Goal: Task Accomplishment & Management: Use online tool/utility

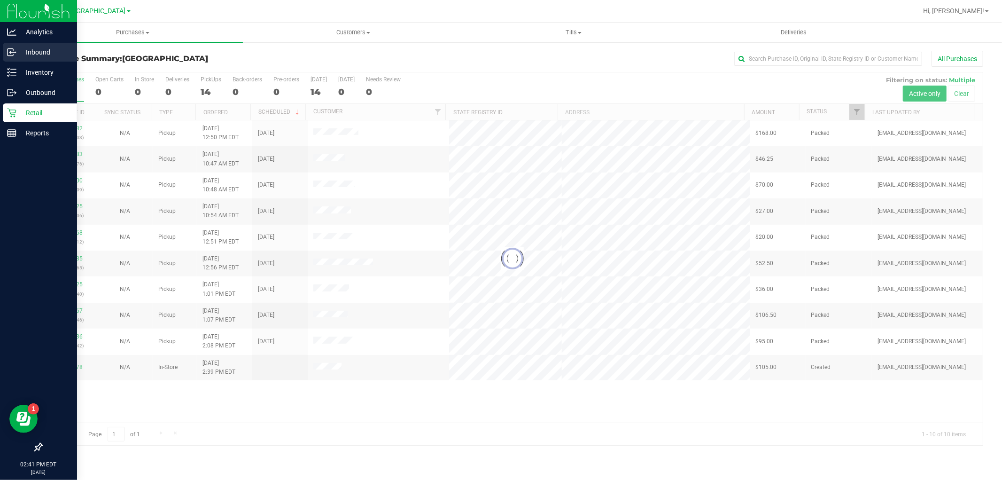
click at [39, 62] on link "Inbound" at bounding box center [38, 53] width 77 height 20
click at [35, 64] on div "Inventory" at bounding box center [40, 72] width 74 height 19
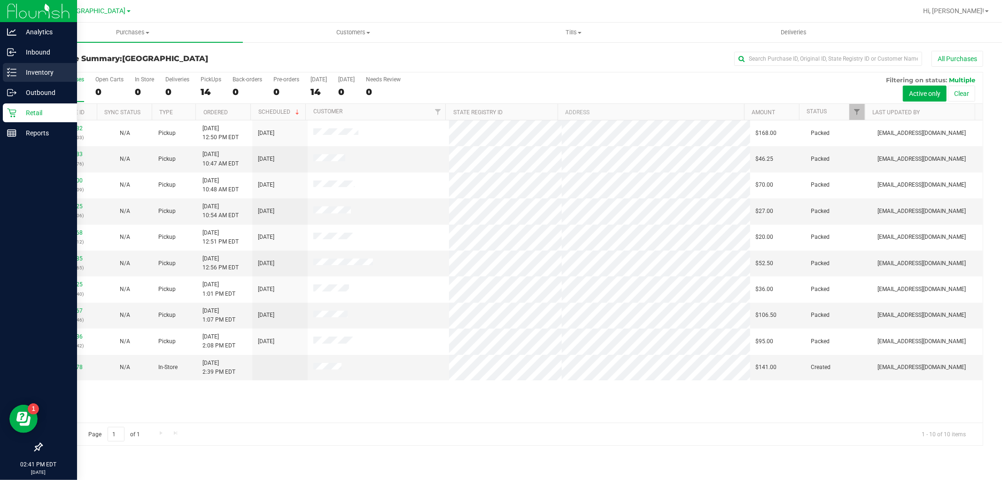
click at [0, 74] on link "Inventory" at bounding box center [38, 73] width 77 height 20
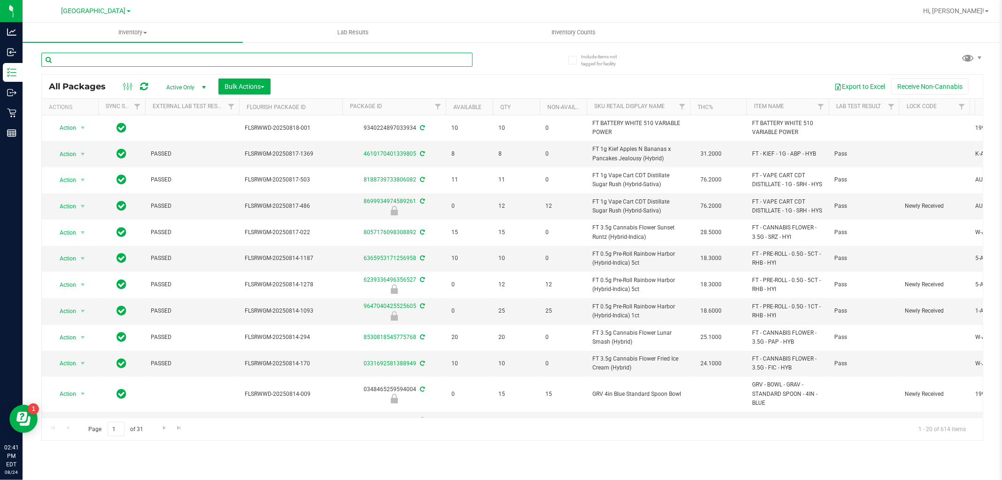
click at [167, 59] on input "text" at bounding box center [256, 60] width 431 height 14
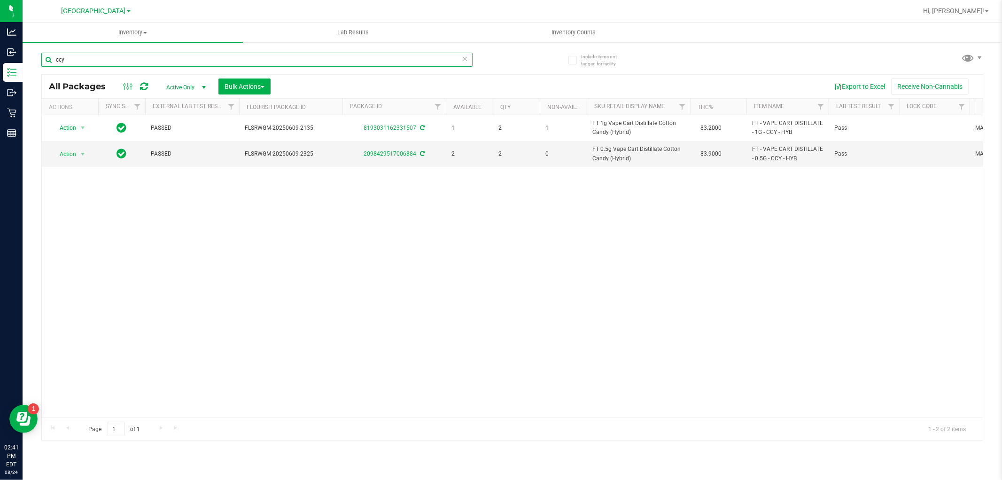
type input "ccy"
click at [471, 275] on div "Action Action Adjust qty Create package Edit attributes Global inventory Locate…" at bounding box center [512, 266] width 941 height 302
click at [329, 294] on div "Action Action Adjust qty Create package Edit attributes Global inventory Locate…" at bounding box center [512, 266] width 941 height 302
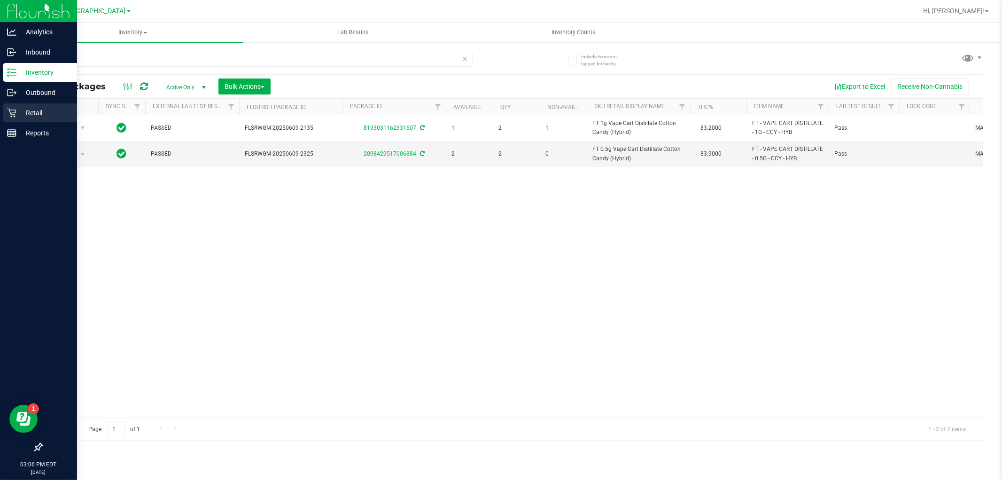
click at [29, 106] on div "Retail" at bounding box center [40, 112] width 74 height 19
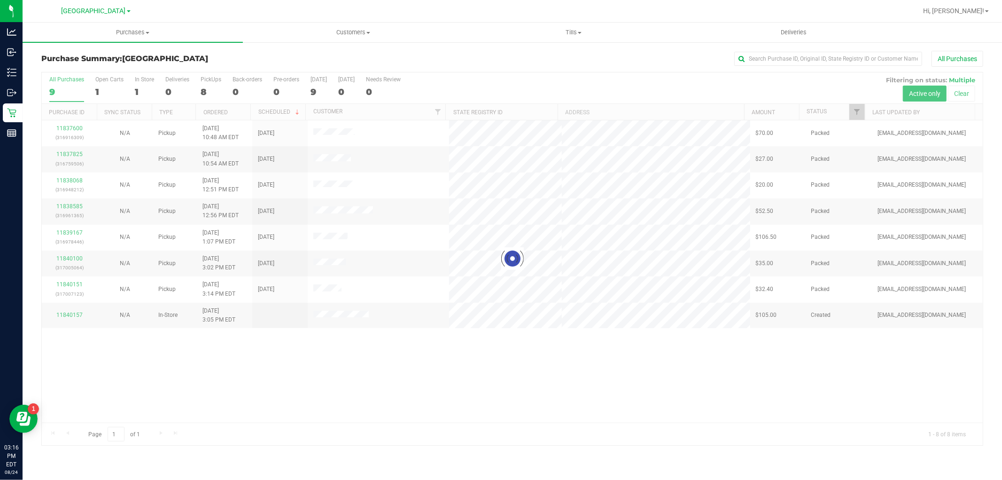
click at [470, 347] on div at bounding box center [512, 258] width 941 height 372
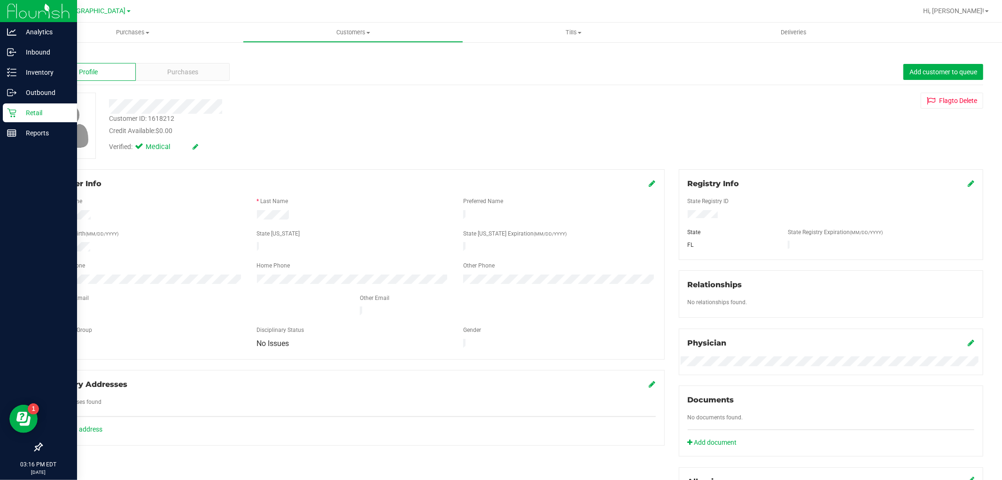
click at [11, 112] on icon at bounding box center [11, 112] width 9 height 9
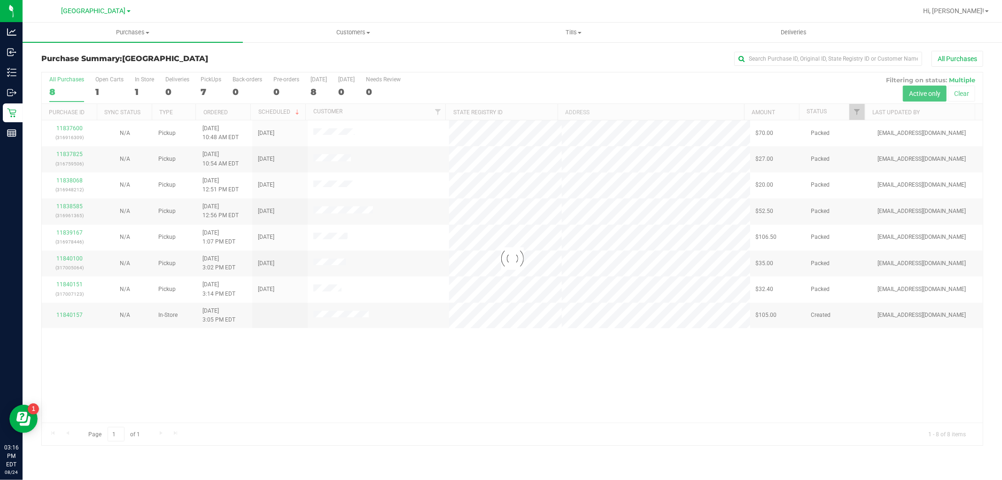
click at [520, 358] on div at bounding box center [512, 258] width 941 height 372
click at [426, 395] on div at bounding box center [512, 258] width 941 height 372
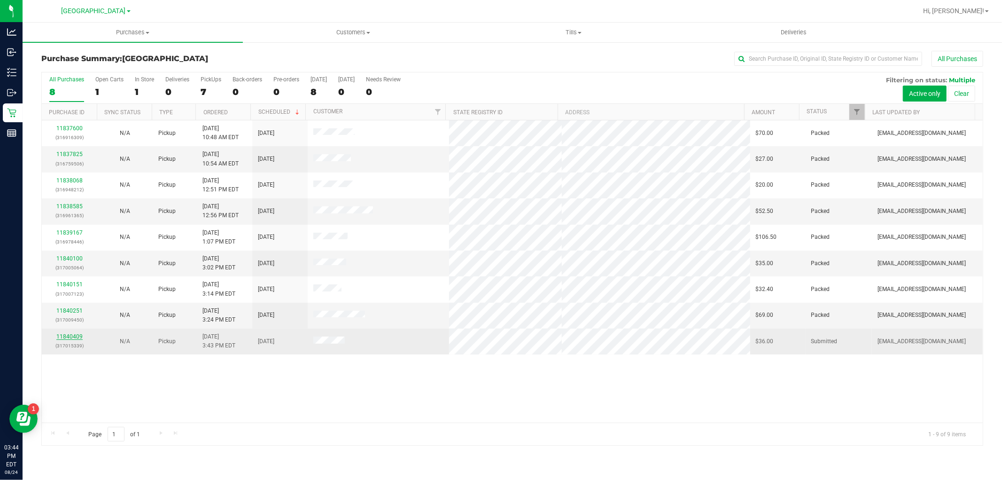
click at [73, 335] on link "11840409" at bounding box center [69, 336] width 26 height 7
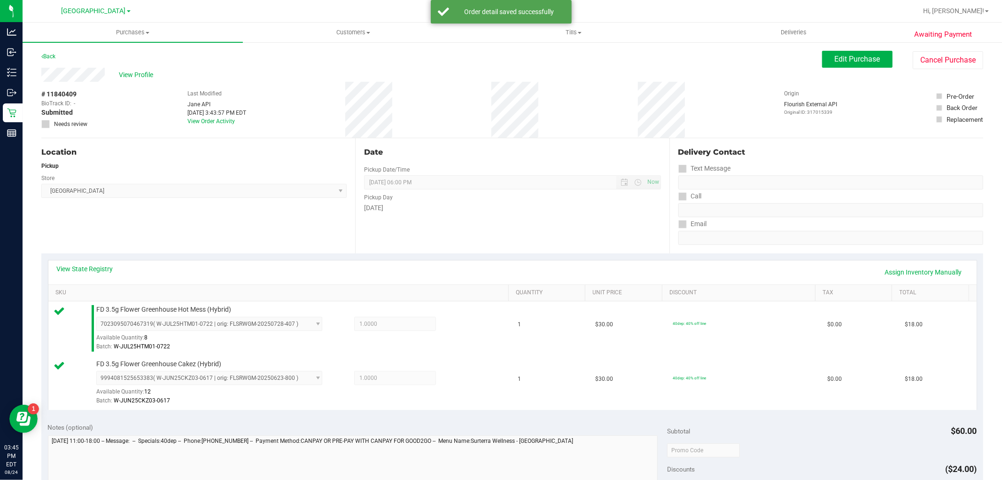
scroll to position [261, 0]
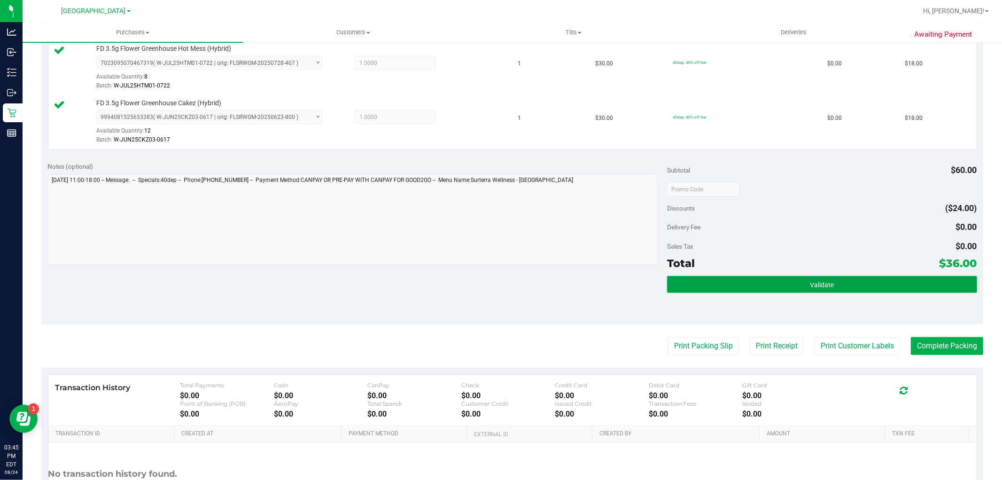
click at [735, 292] on button "Validate" at bounding box center [822, 284] width 310 height 17
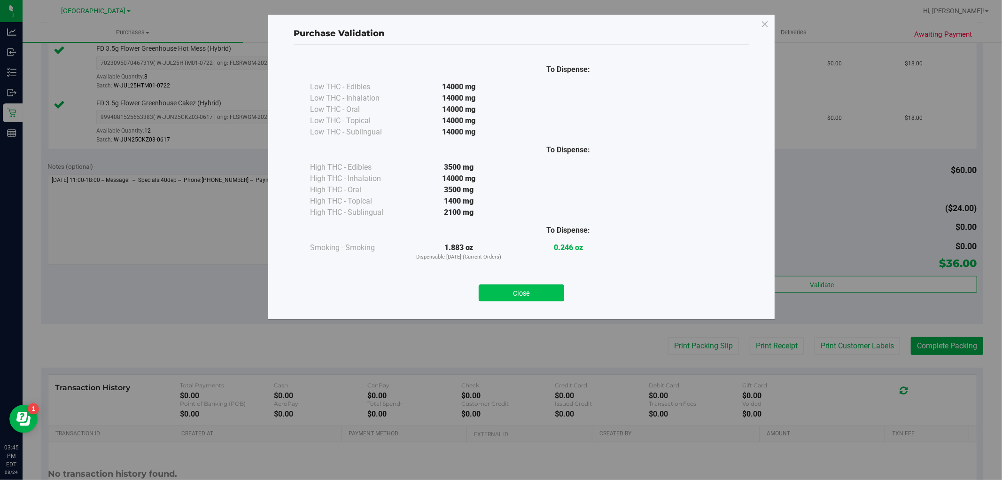
click at [536, 290] on button "Close" at bounding box center [521, 292] width 85 height 17
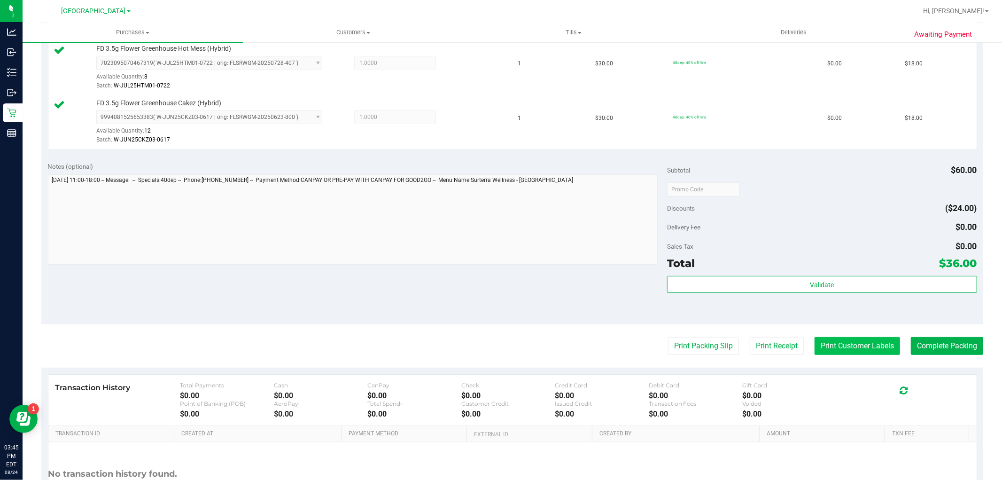
click at [831, 345] on button "Print Customer Labels" at bounding box center [856, 346] width 85 height 18
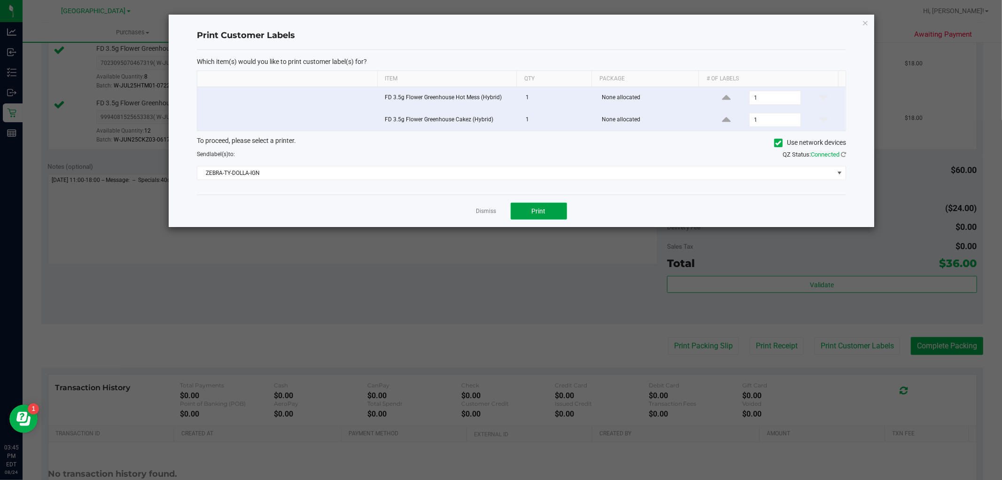
click at [546, 207] on button "Print" at bounding box center [539, 210] width 56 height 17
click at [489, 210] on link "Dismiss" at bounding box center [486, 211] width 20 height 8
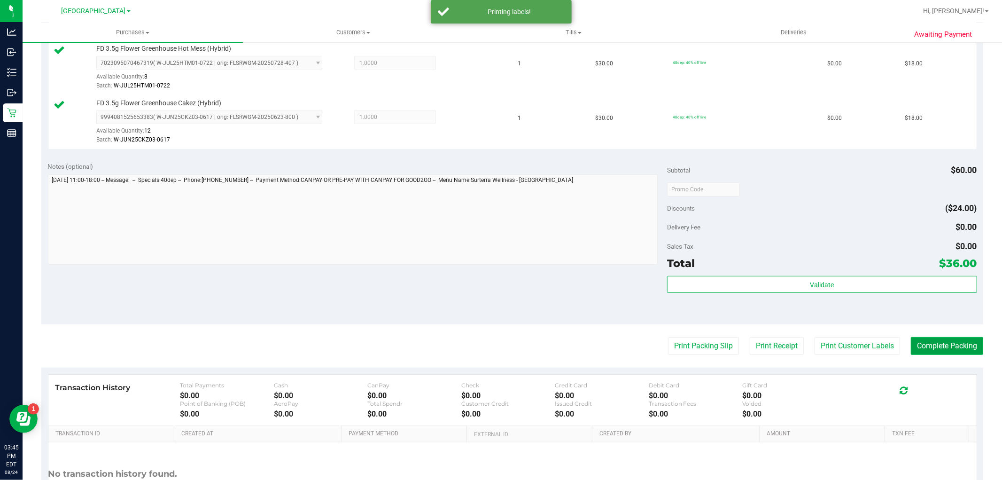
click at [943, 344] on button "Complete Packing" at bounding box center [947, 346] width 72 height 18
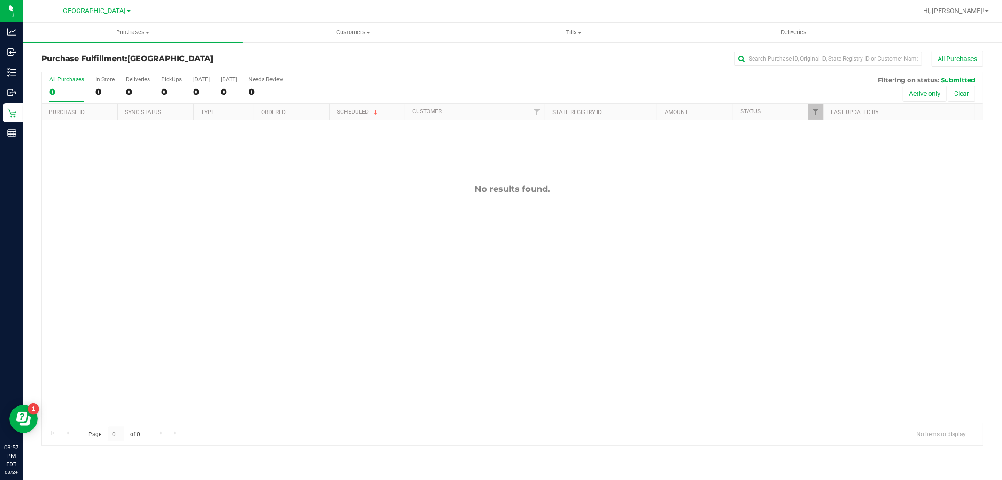
drag, startPoint x: 479, startPoint y: 278, endPoint x: 227, endPoint y: 19, distance: 361.4
click at [478, 278] on div "No results found." at bounding box center [512, 302] width 941 height 365
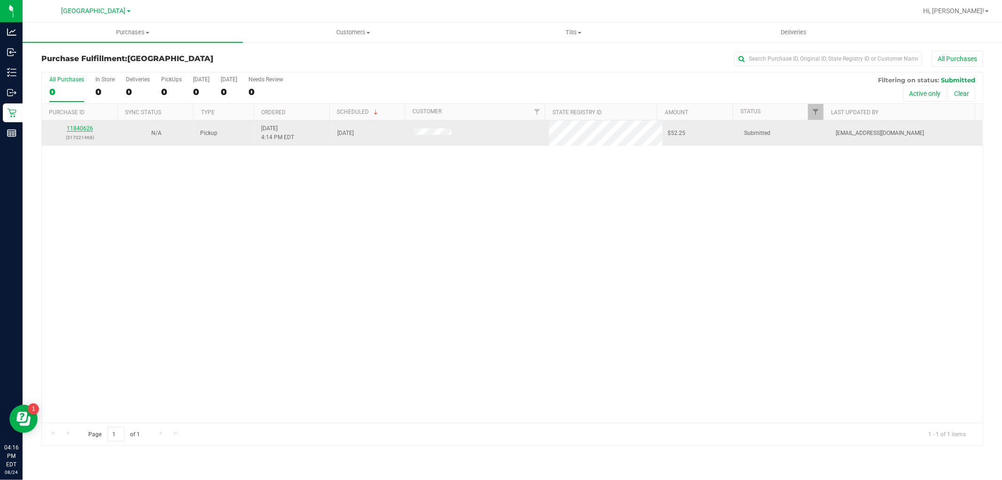
click at [83, 131] on link "11840626" at bounding box center [80, 128] width 26 height 7
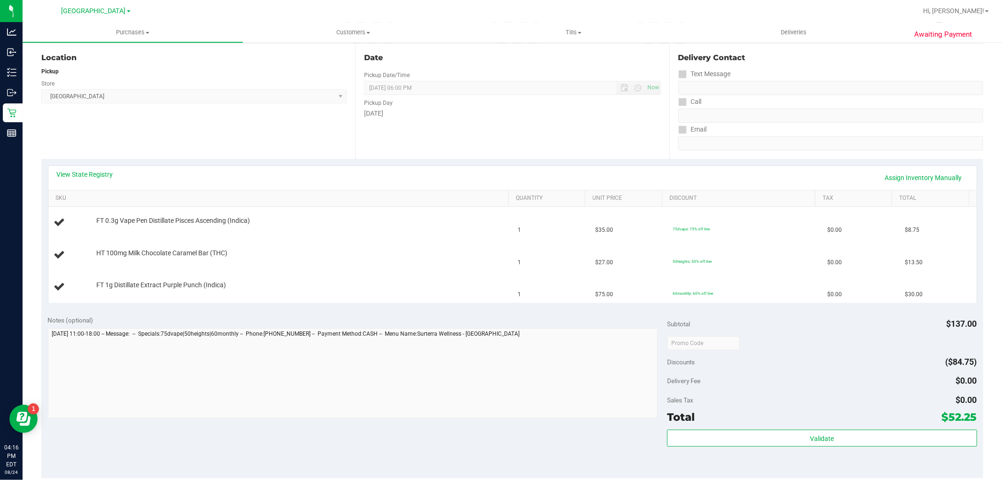
scroll to position [104, 0]
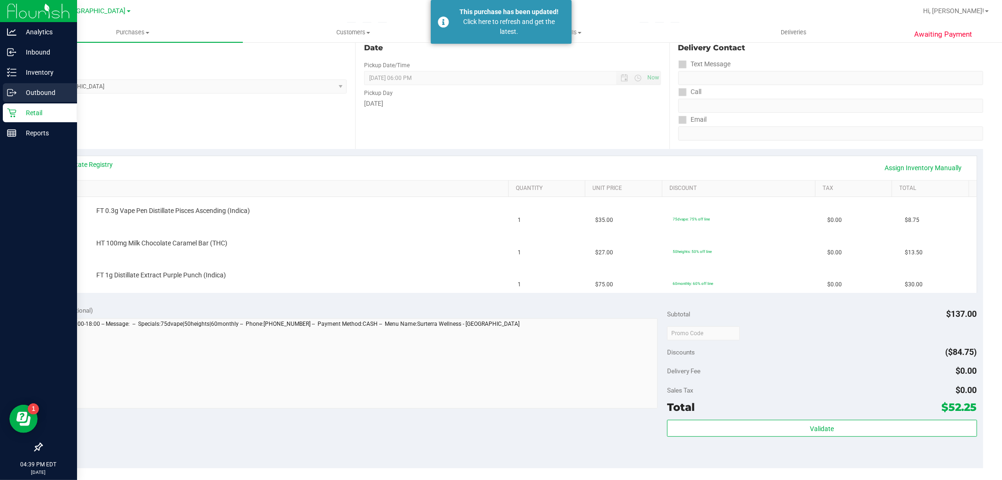
click at [76, 94] on div "Outbound" at bounding box center [40, 92] width 74 height 19
click at [69, 101] on div "Outbound" at bounding box center [40, 92] width 74 height 19
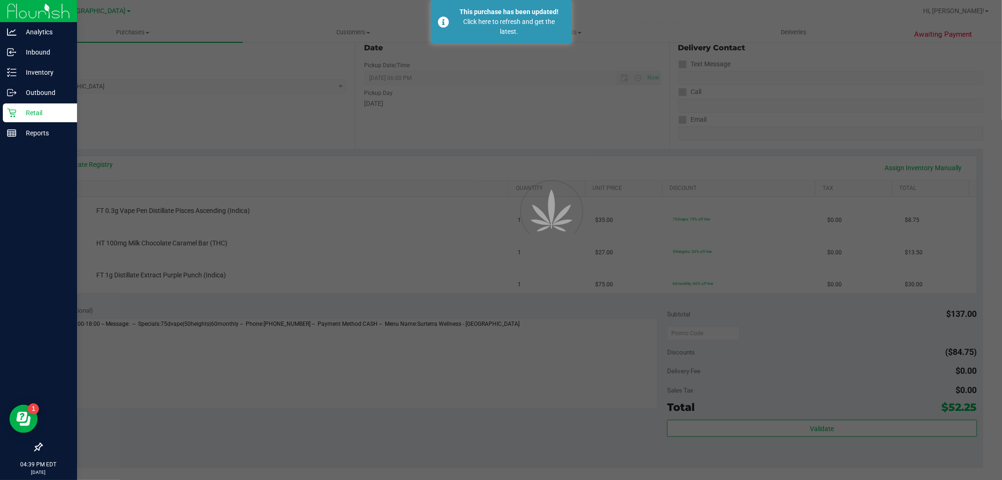
click at [65, 105] on div "Retail" at bounding box center [40, 112] width 74 height 19
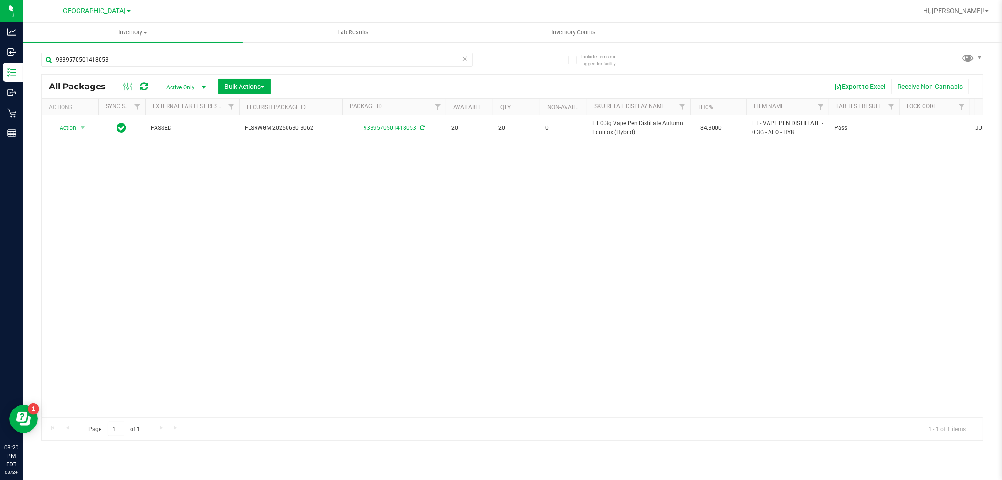
click at [358, 52] on div "9339570501418053" at bounding box center [276, 59] width 471 height 30
click at [358, 57] on input "9339570501418053" at bounding box center [256, 60] width 431 height 14
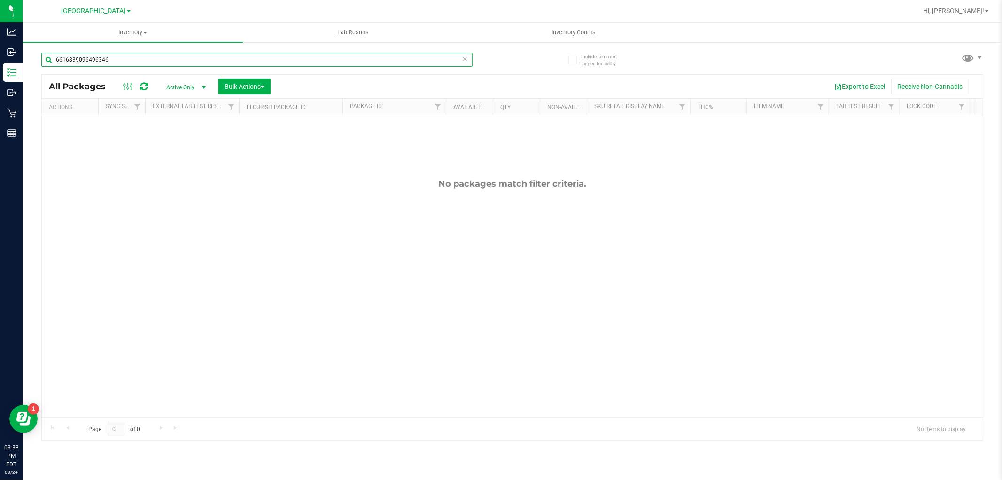
type input "6616839096496346"
